Goal: Check status

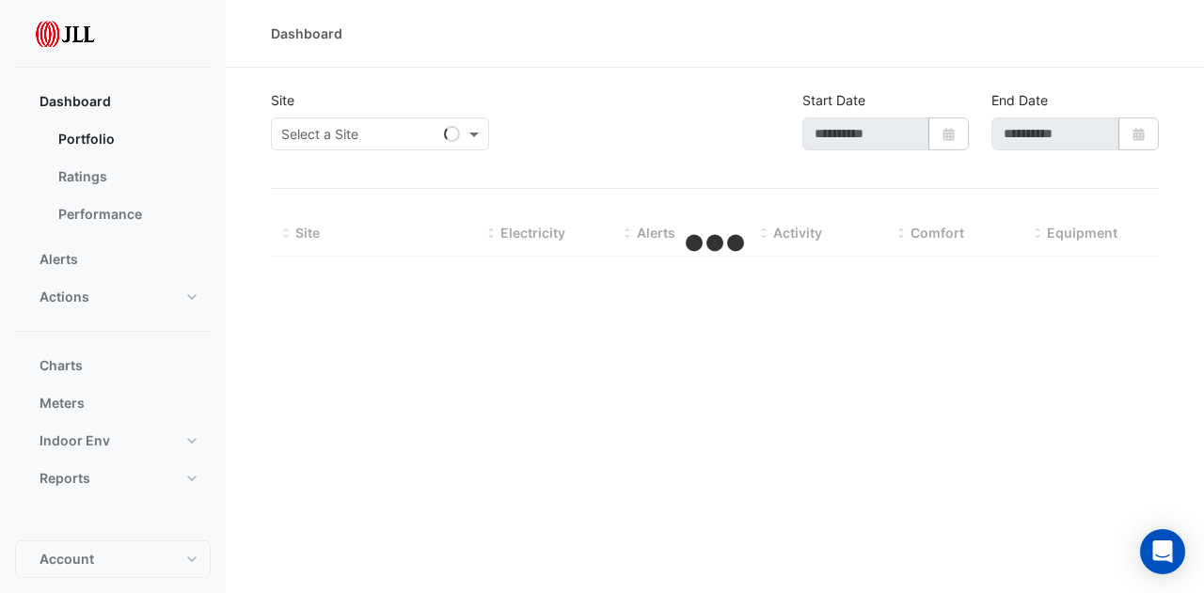
type input "**********"
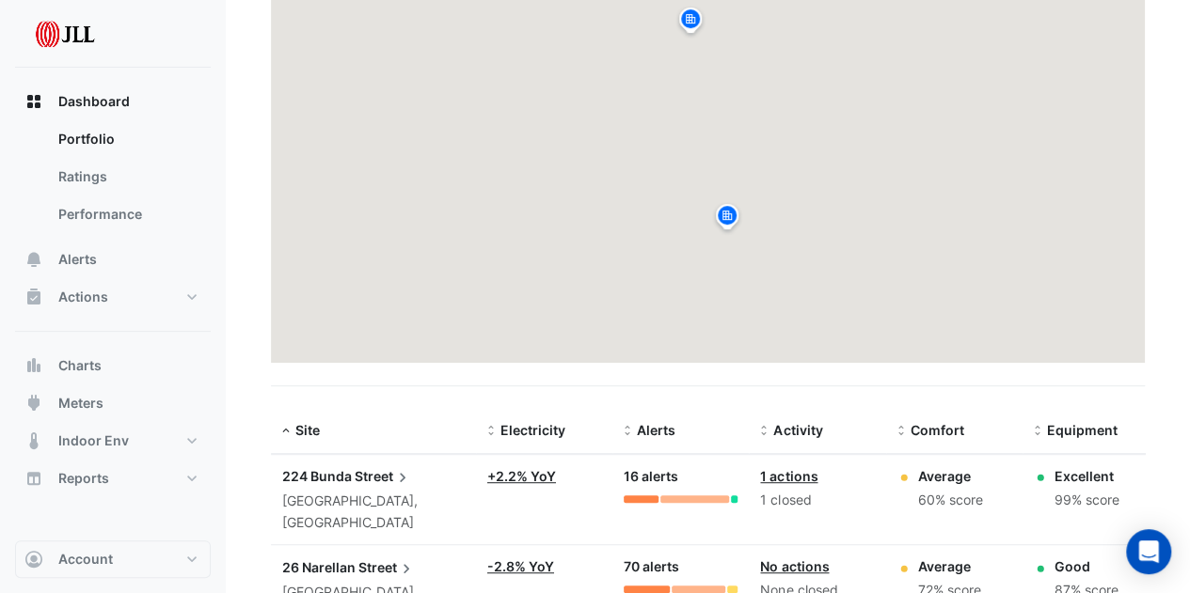
scroll to position [404, 0]
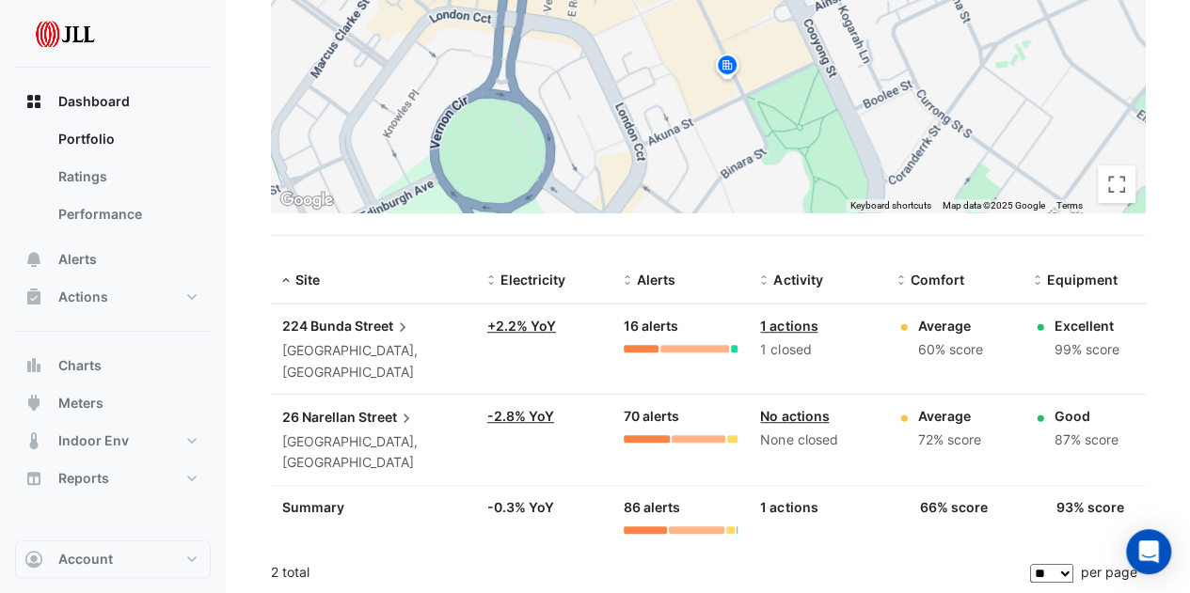
click at [343, 413] on span "26 Narellan" at bounding box center [318, 417] width 73 height 16
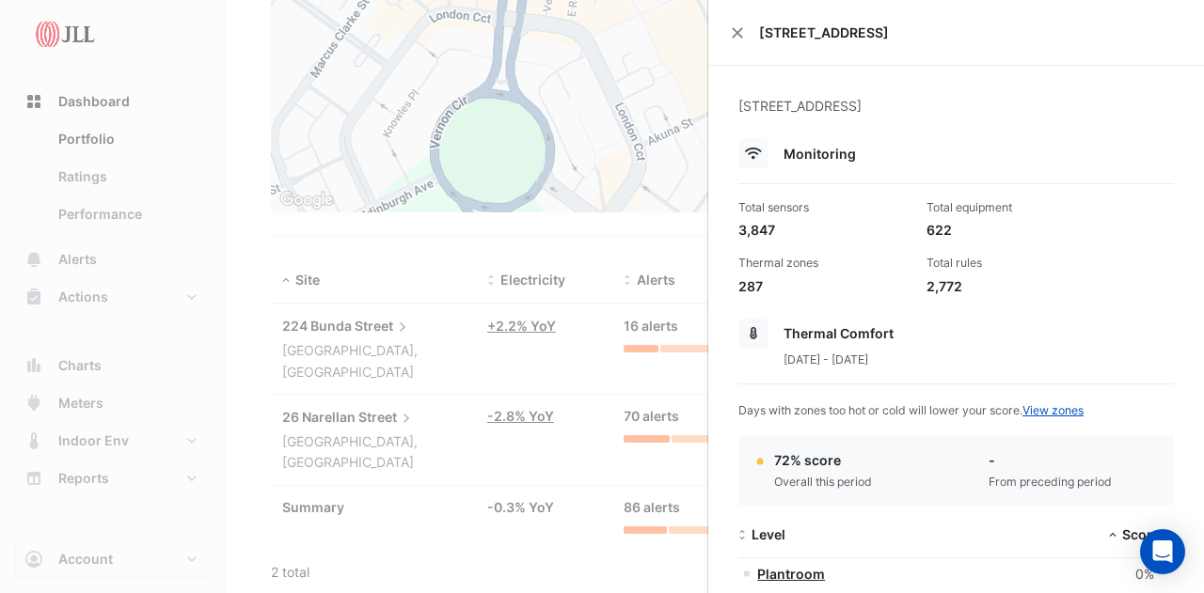
click at [113, 184] on ngb-offcanvas-backdrop at bounding box center [602, 296] width 1204 height 593
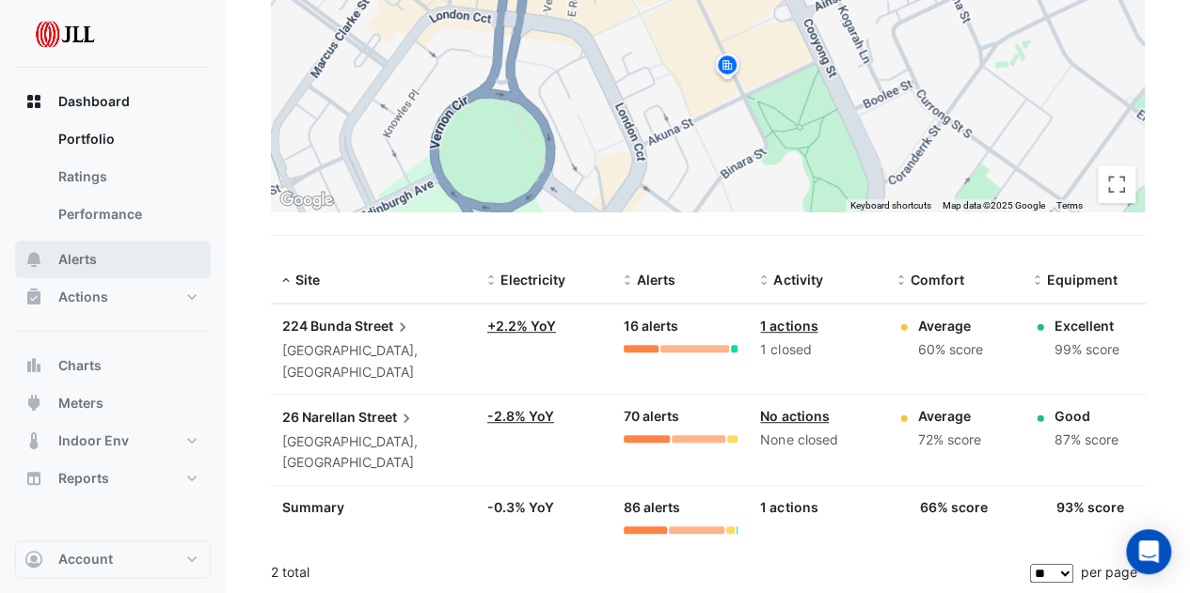
click at [92, 252] on span "Alerts" at bounding box center [77, 259] width 39 height 19
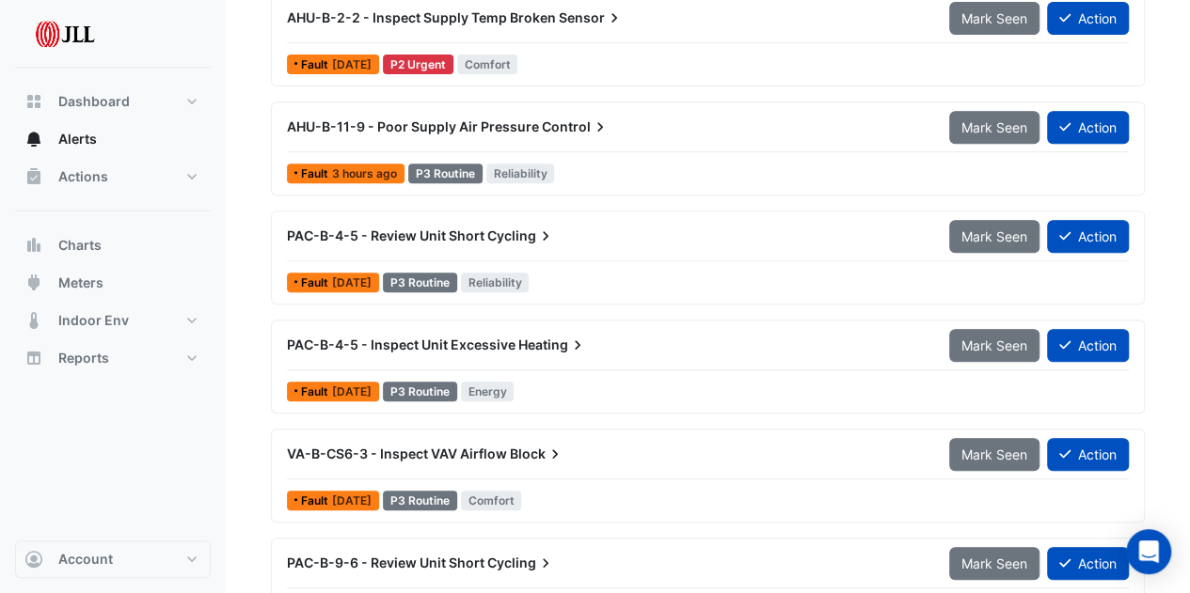
scroll to position [470, 0]
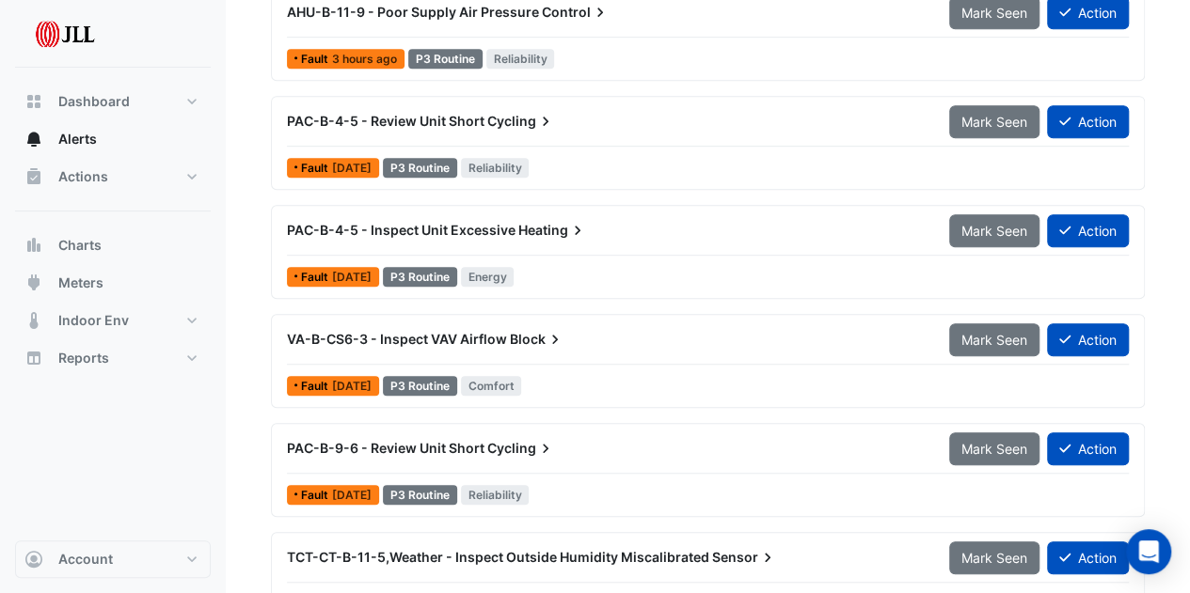
click at [451, 333] on span "VA-B-CS6-3 - Inspect VAV Airflow" at bounding box center [397, 339] width 220 height 16
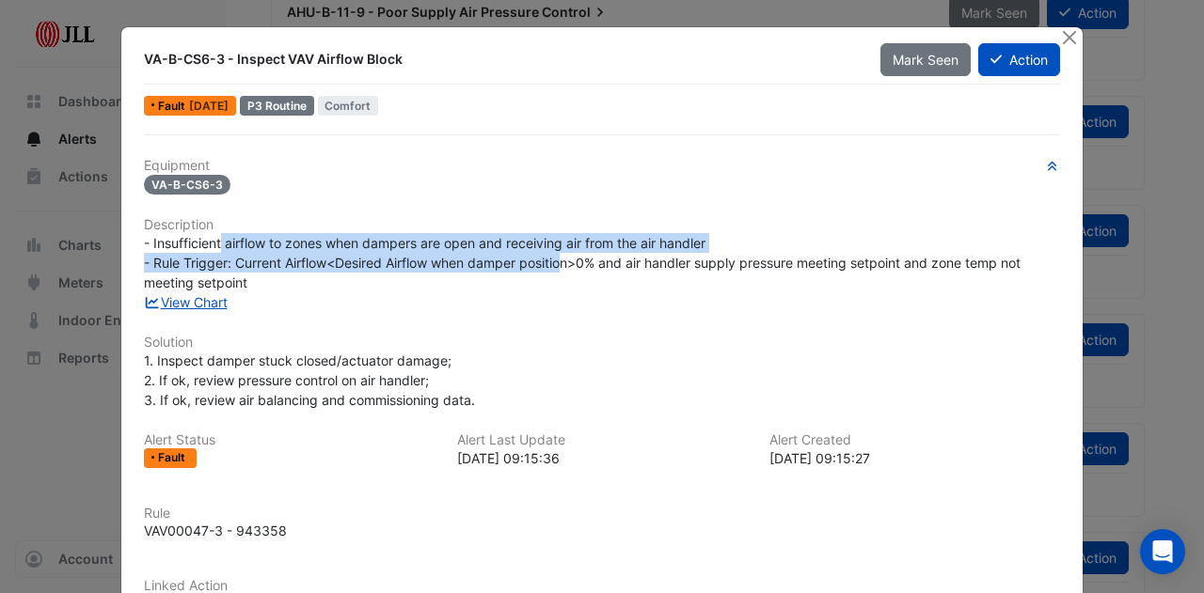
drag, startPoint x: 214, startPoint y: 245, endPoint x: 562, endPoint y: 255, distance: 348.1
click at [562, 255] on span "- Insufficient airflow to zones when dampers are open and receiving air from th…" at bounding box center [584, 262] width 880 height 55
click at [519, 261] on span "- Insufficient airflow to zones when dampers are open and receiving air from th…" at bounding box center [584, 262] width 880 height 55
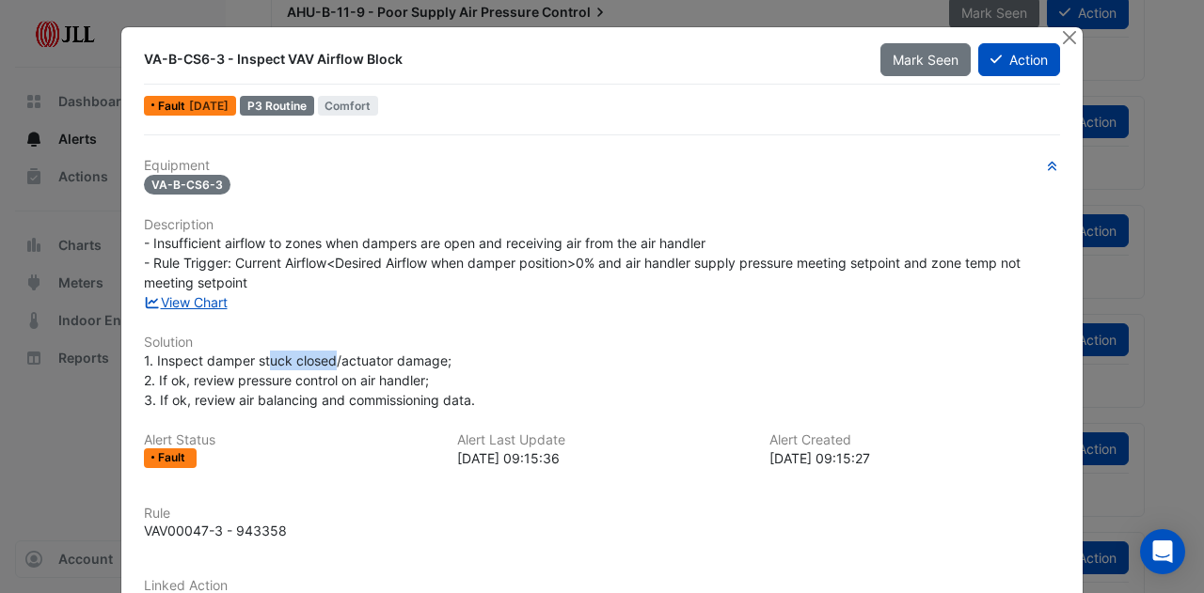
drag, startPoint x: 262, startPoint y: 351, endPoint x: 325, endPoint y: 351, distance: 63.0
click at [325, 353] on span "1. Inspect damper stuck closed/actuator damage; 2. If ok, review pressure contr…" at bounding box center [309, 380] width 331 height 55
click at [383, 353] on span "1. Inspect damper stuck closed/actuator damage; 2. If ok, review pressure contr…" at bounding box center [309, 380] width 331 height 55
click at [1067, 31] on button "Close" at bounding box center [1069, 37] width 20 height 20
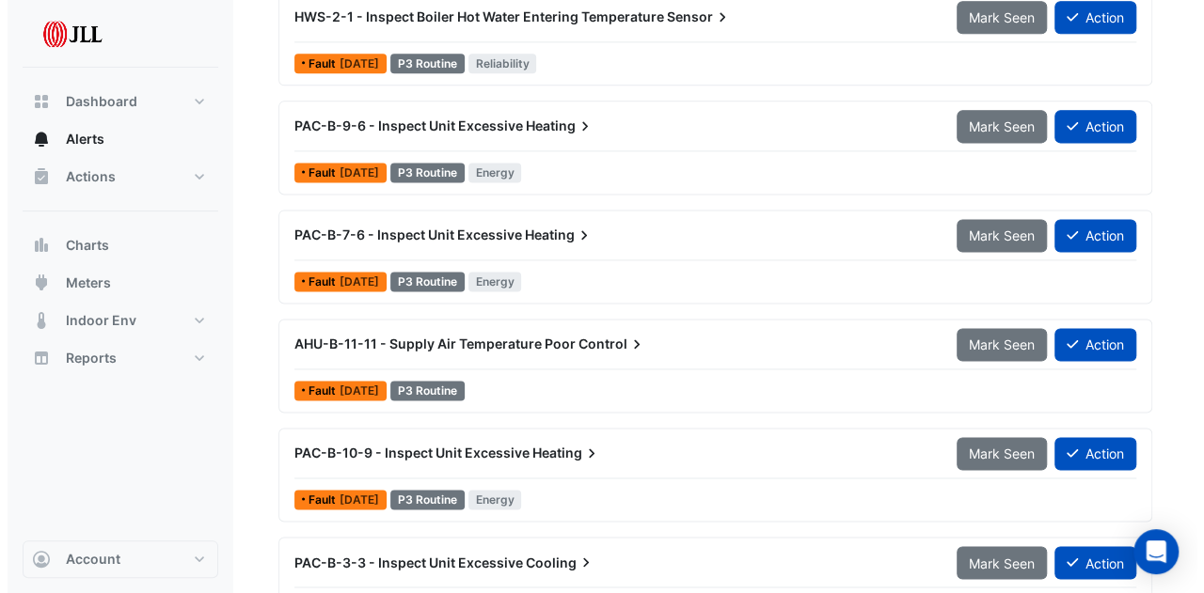
scroll to position [1317, 0]
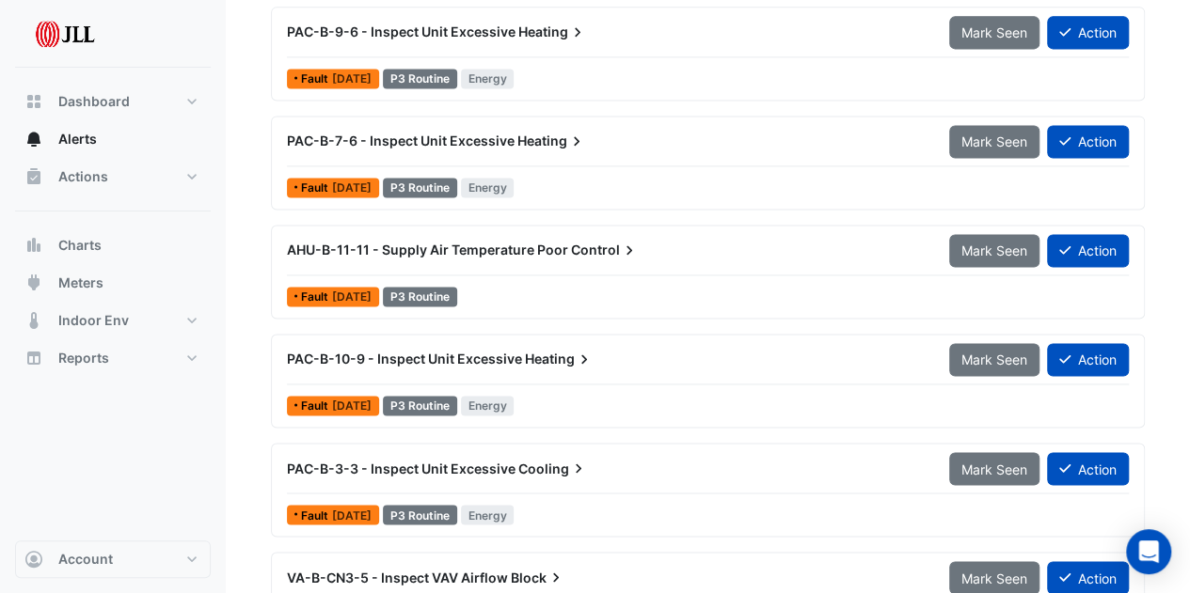
click at [604, 241] on span "Control" at bounding box center [605, 250] width 68 height 19
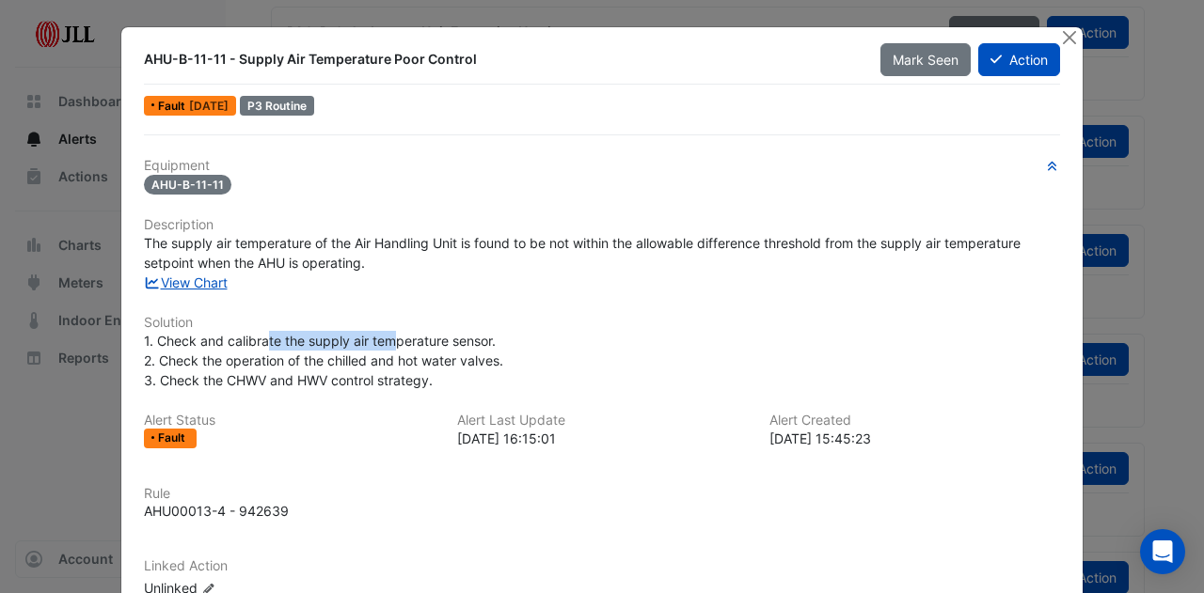
drag, startPoint x: 260, startPoint y: 340, endPoint x: 384, endPoint y: 341, distance: 124.2
click at [384, 341] on span "1. Check and calibrate the supply air temperature sensor. 2. Check the operatio…" at bounding box center [323, 360] width 359 height 55
click at [398, 348] on div "1. Check and calibrate the supply air temperature sensor. 2. Check the operatio…" at bounding box center [602, 360] width 916 height 59
click at [992, 53] on icon at bounding box center [995, 59] width 11 height 13
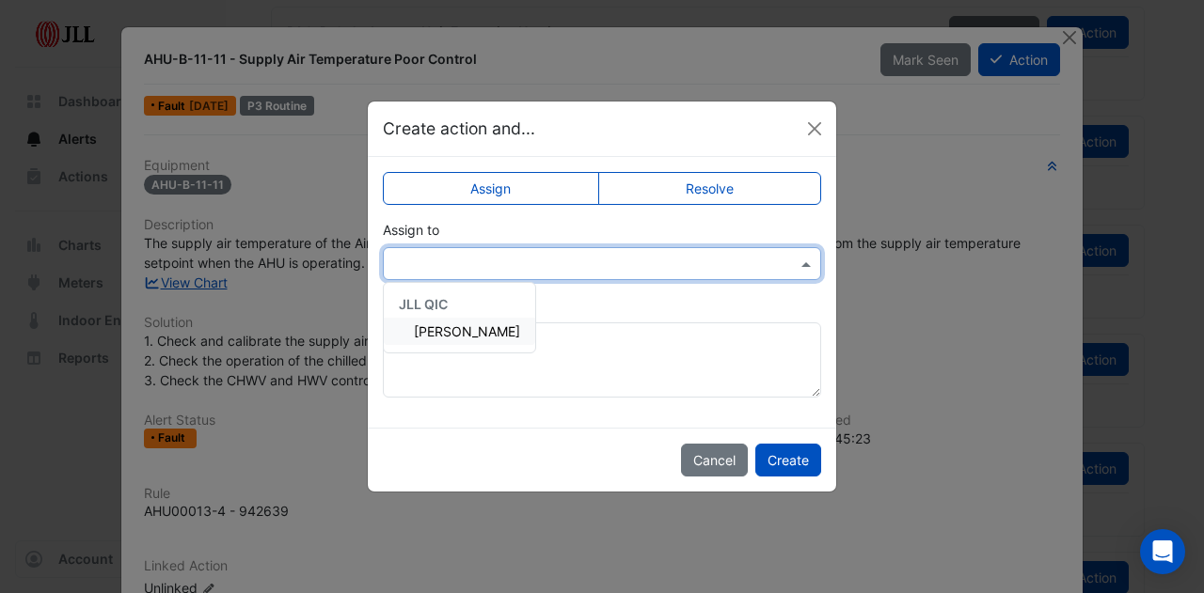
click at [624, 258] on input "text" at bounding box center [583, 265] width 380 height 20
click at [718, 456] on button "Cancel" at bounding box center [714, 460] width 67 height 33
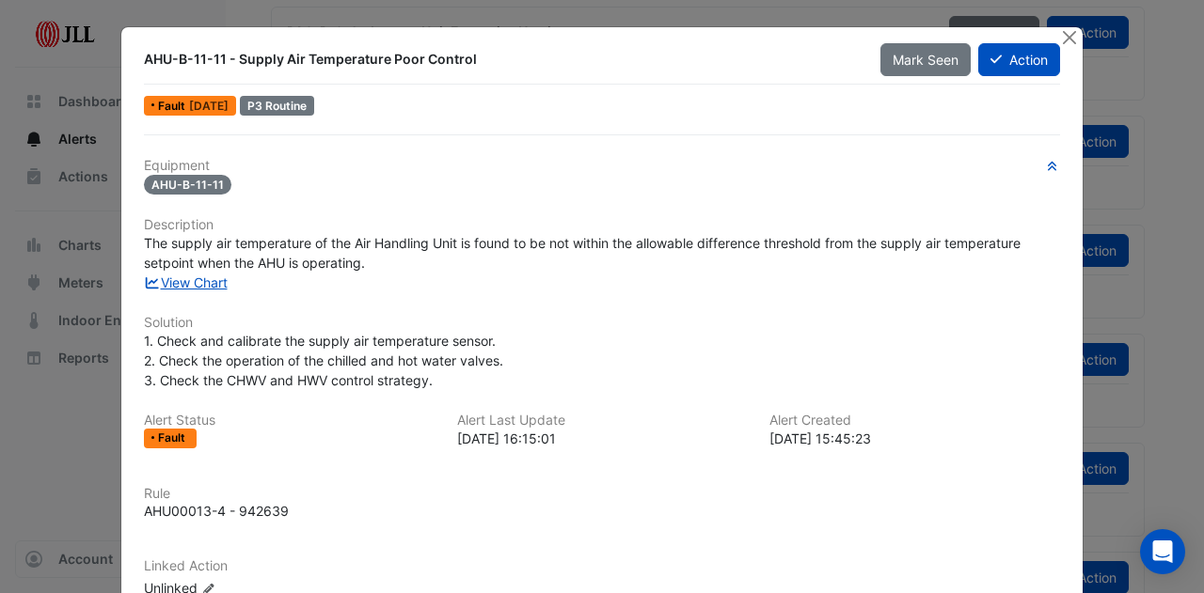
click at [111, 416] on ngb-modal-window "AHU-B-11-11 - Supply Air Temperature Poor Control Mark Seen Action Fault [DATE]…" at bounding box center [602, 296] width 1204 height 593
click at [1063, 38] on button "Close" at bounding box center [1069, 37] width 20 height 20
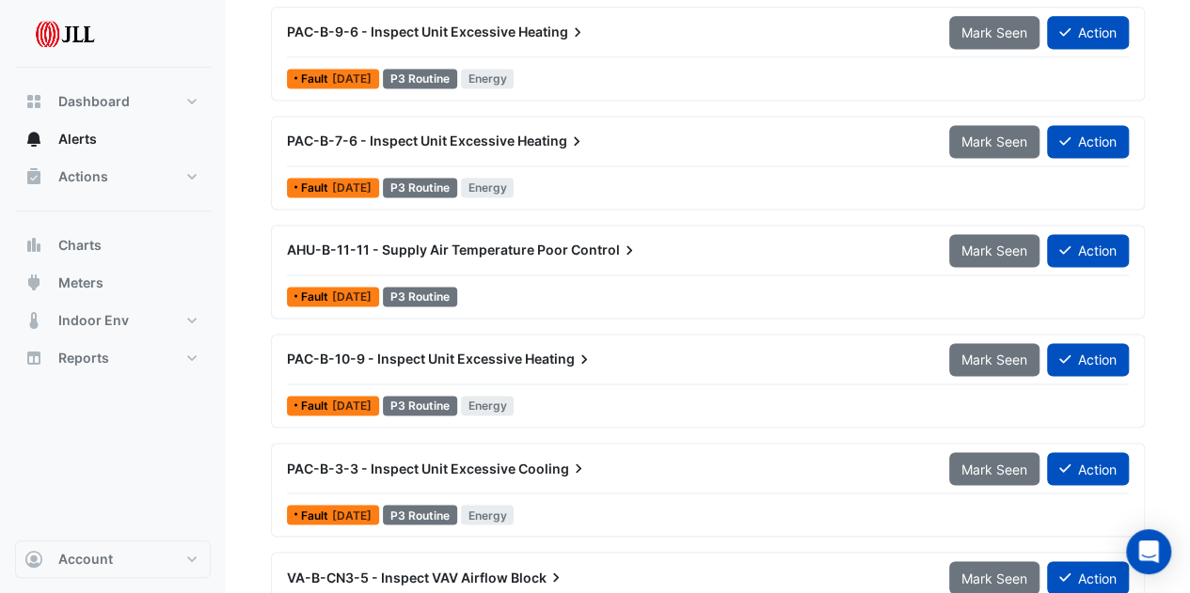
click at [156, 579] on nav "Dashboard Portfolio Ratings Performance Alerts Actions Site Manager Charts" at bounding box center [113, 296] width 226 height 593
click at [154, 564] on button "Account" at bounding box center [113, 560] width 196 height 38
click at [804, 334] on div "PAC-B-10-9 - Inspect Unit Excessive Heating Mark Seen Action Fault [DATE] P3 Ro…" at bounding box center [708, 381] width 874 height 94
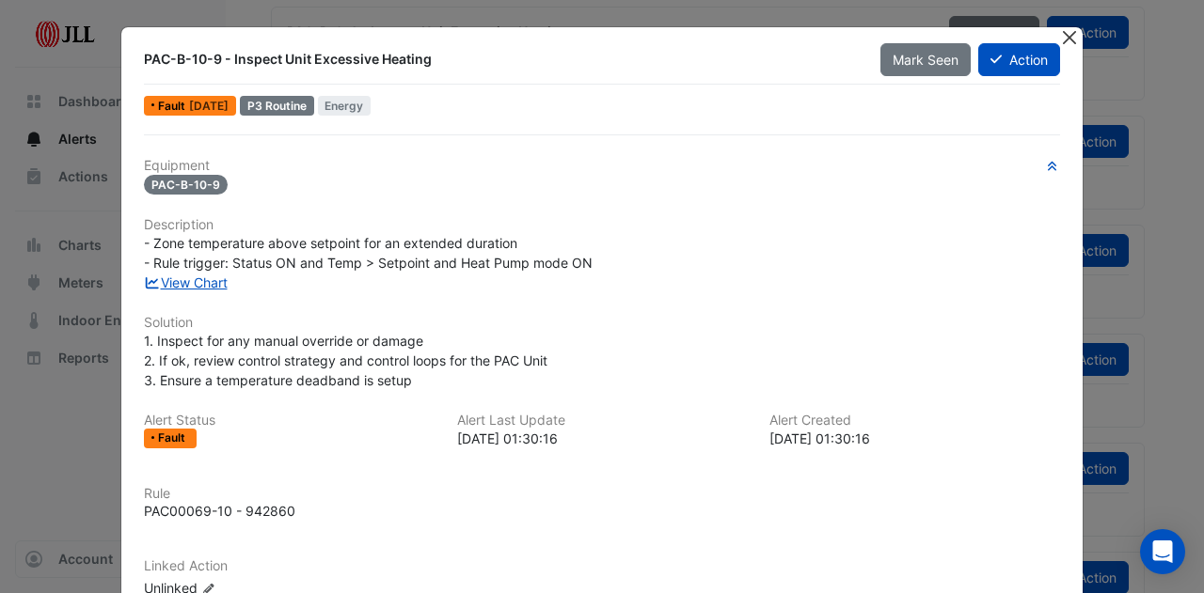
click at [1060, 40] on button "Close" at bounding box center [1069, 37] width 20 height 20
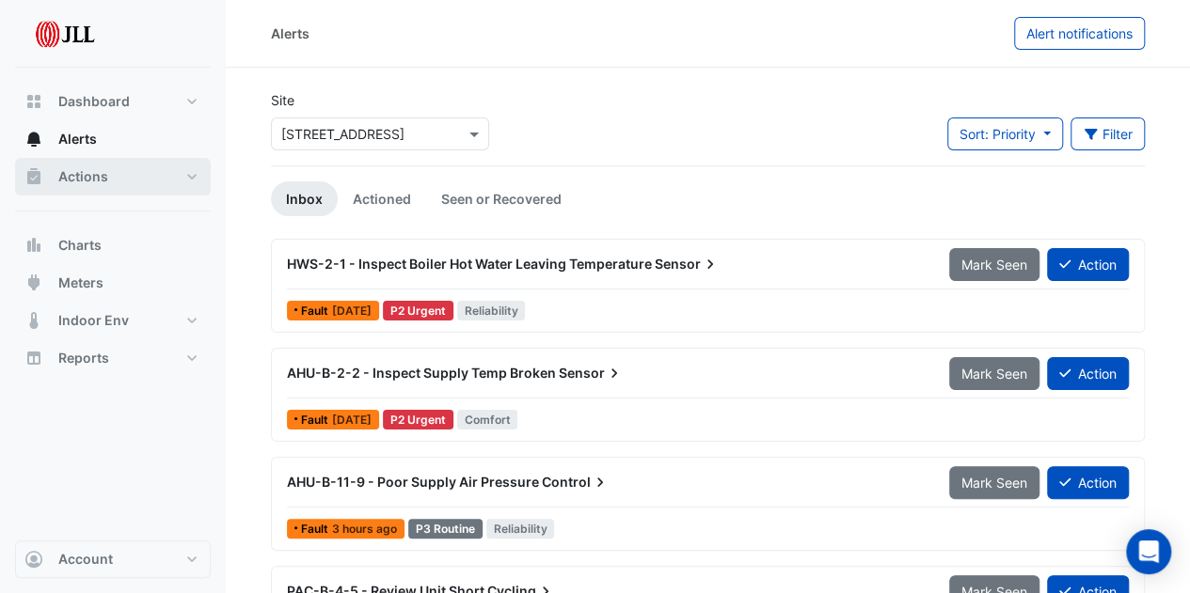
click at [177, 172] on button "Actions" at bounding box center [113, 177] width 196 height 38
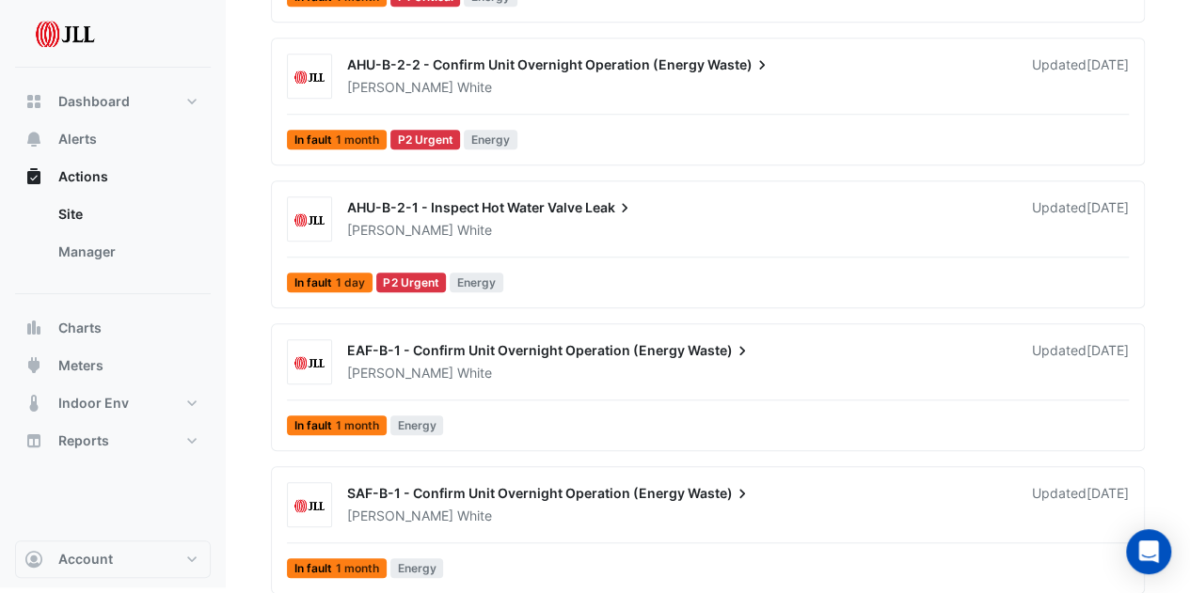
scroll to position [687, 0]
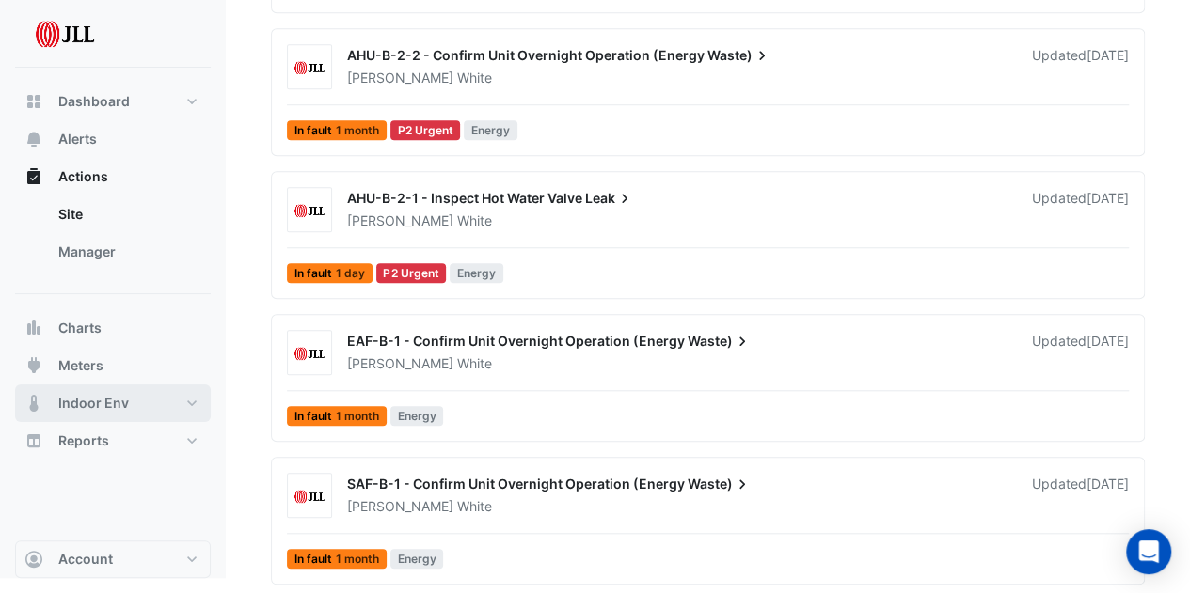
click at [190, 401] on button "Indoor Env" at bounding box center [113, 404] width 196 height 38
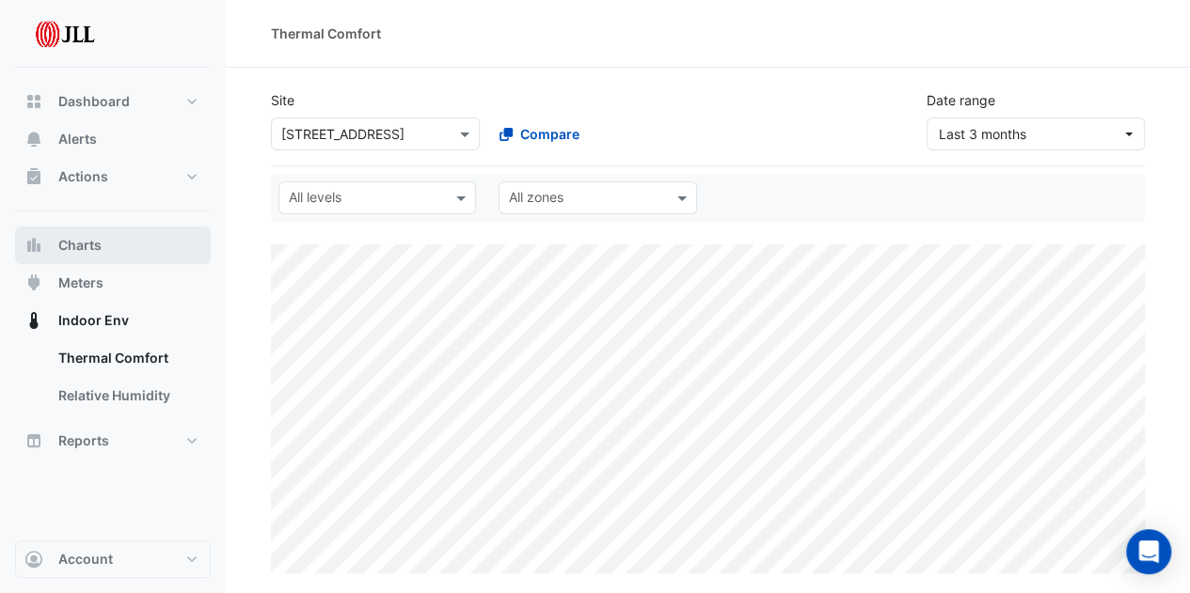
click at [132, 243] on button "Charts" at bounding box center [113, 246] width 196 height 38
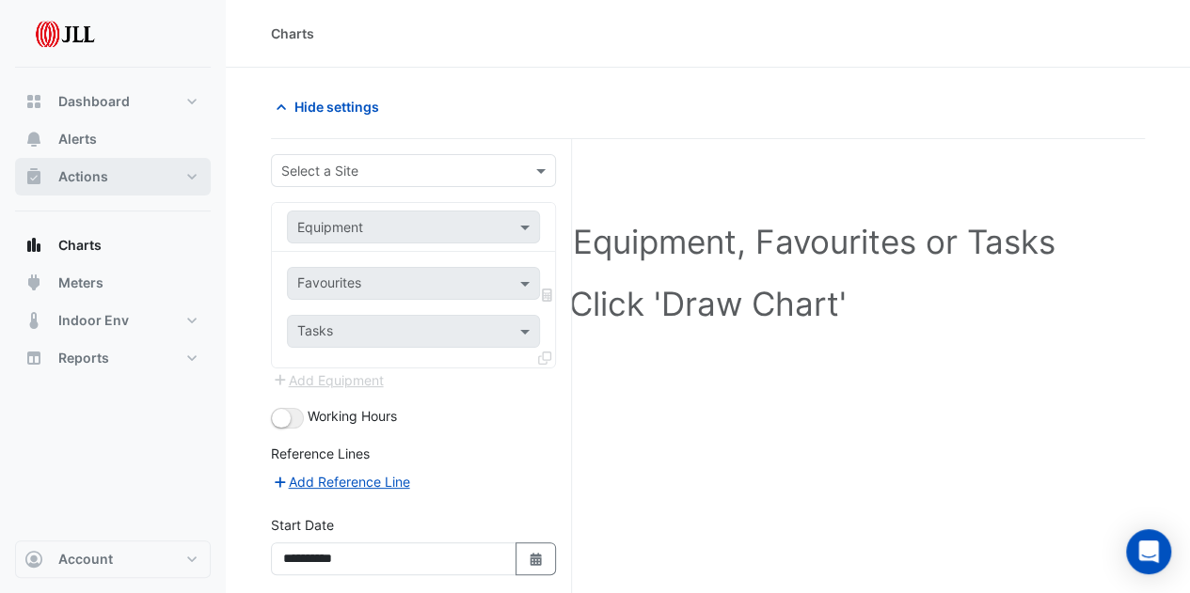
click at [137, 175] on button "Actions" at bounding box center [113, 177] width 196 height 38
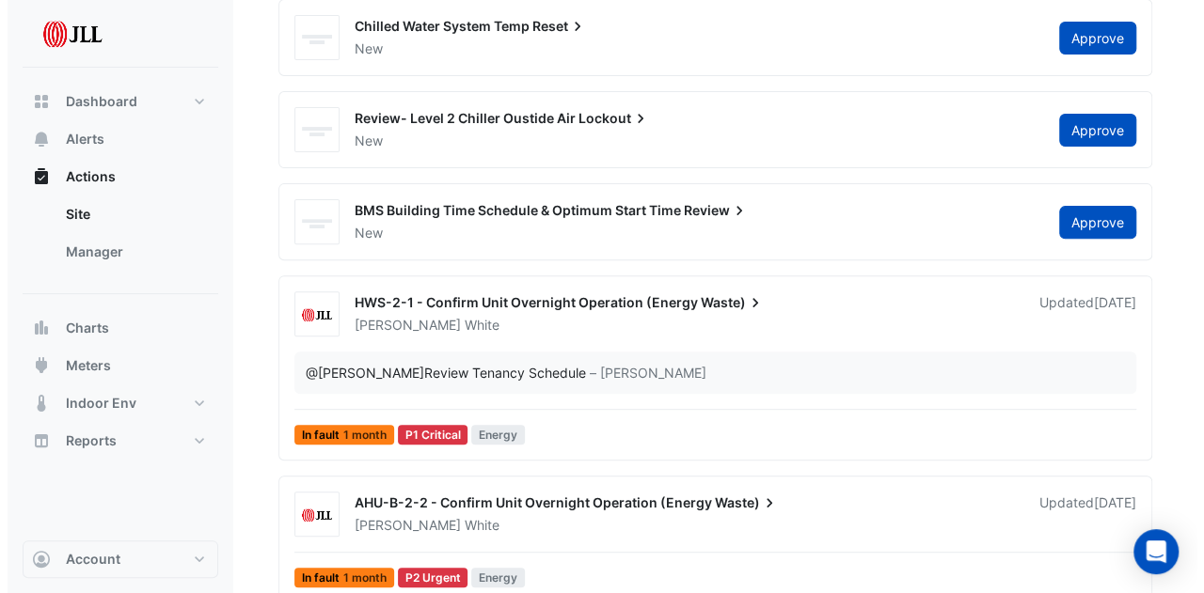
scroll to position [282, 0]
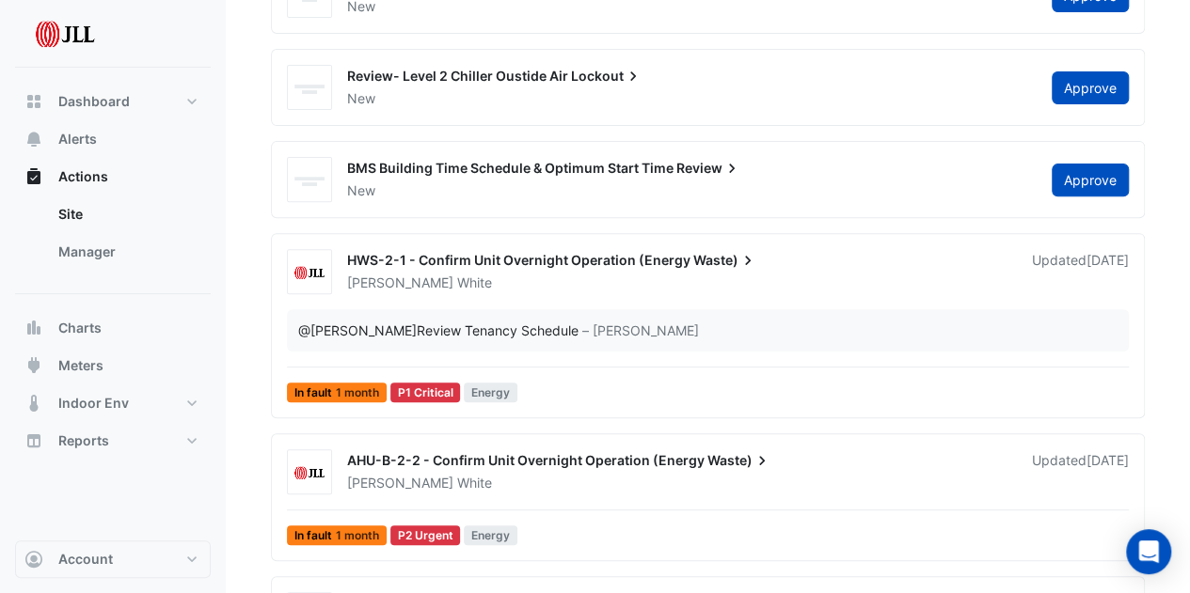
click at [476, 332] on div "@[PERSON_NAME] Review Tenancy Schedule" at bounding box center [438, 331] width 280 height 20
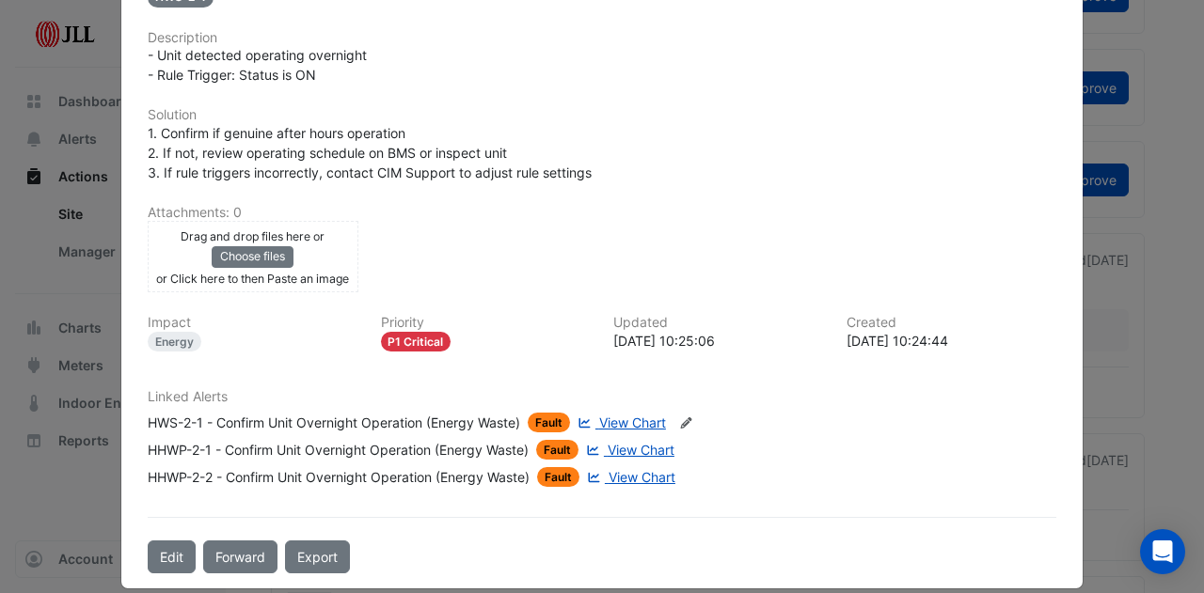
scroll to position [348, 0]
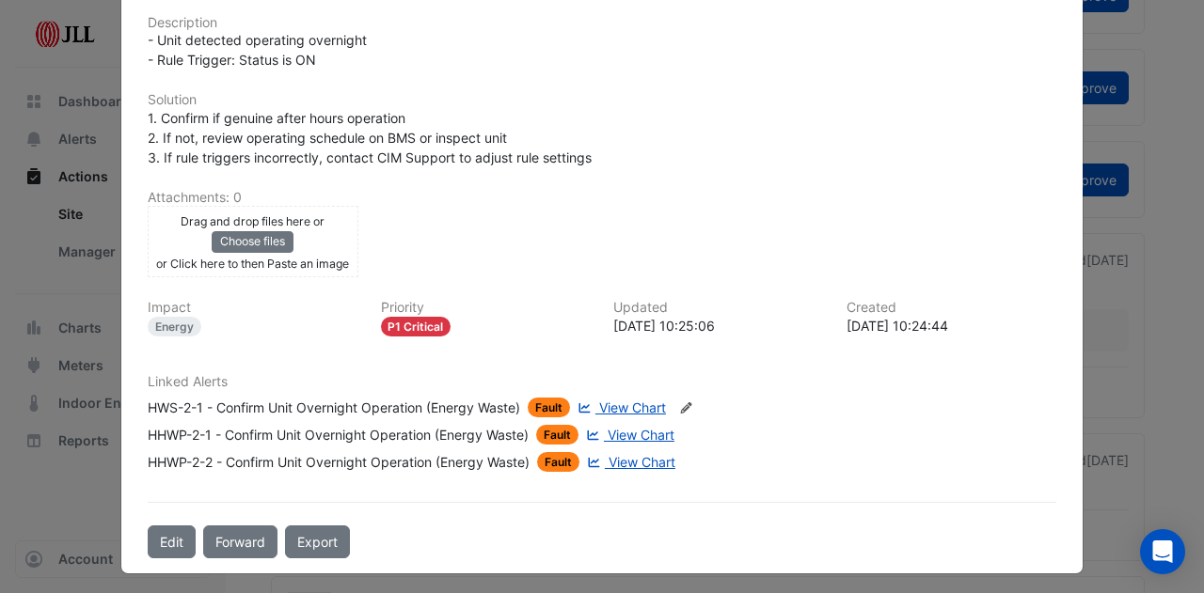
click at [662, 463] on span "View Chart" at bounding box center [642, 462] width 67 height 16
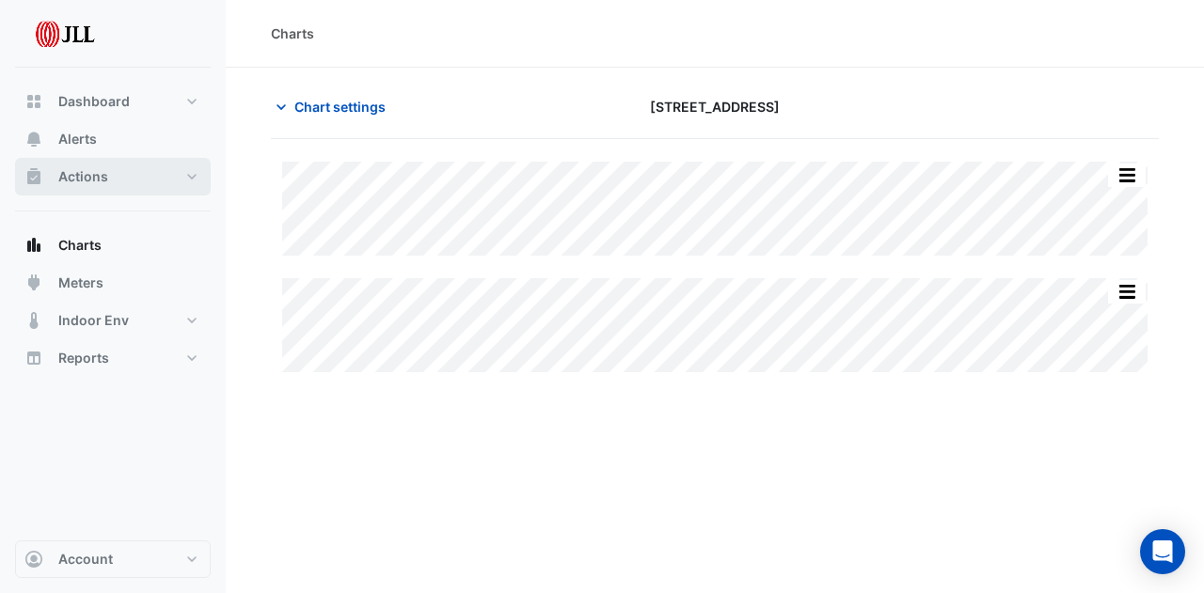
click at [128, 171] on button "Actions" at bounding box center [113, 177] width 196 height 38
